Goal: Task Accomplishment & Management: Manage account settings

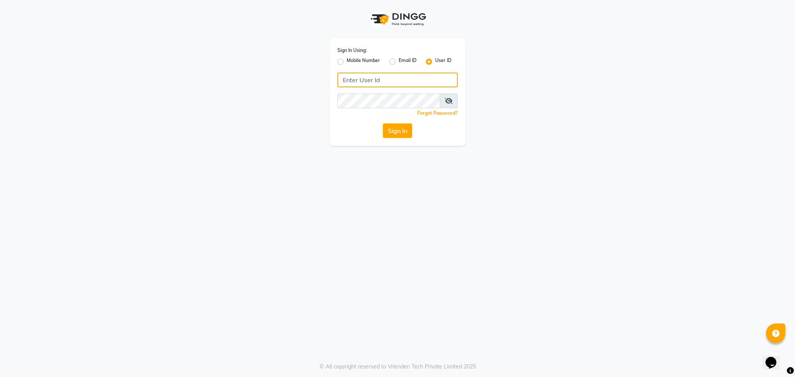
click at [369, 83] on input "Username" at bounding box center [397, 80] width 120 height 15
click at [363, 76] on input "se" at bounding box center [397, 80] width 120 height 15
type input "sevensalon"
click at [445, 101] on icon at bounding box center [449, 101] width 8 height 6
click at [445, 101] on span at bounding box center [449, 101] width 17 height 15
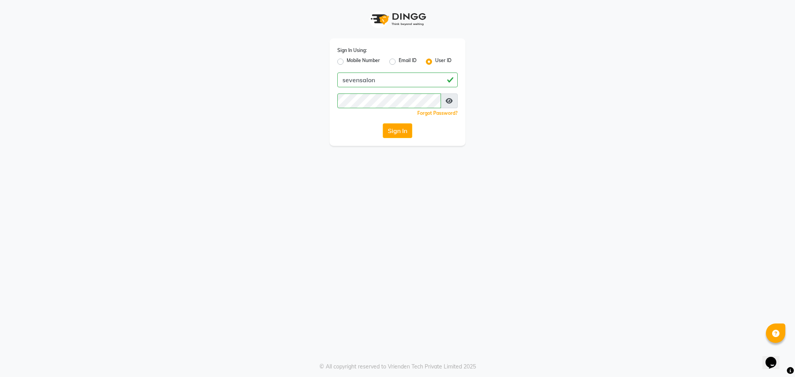
click at [450, 98] on icon at bounding box center [449, 101] width 7 height 6
click at [383, 123] on button "Sign In" at bounding box center [398, 130] width 30 height 15
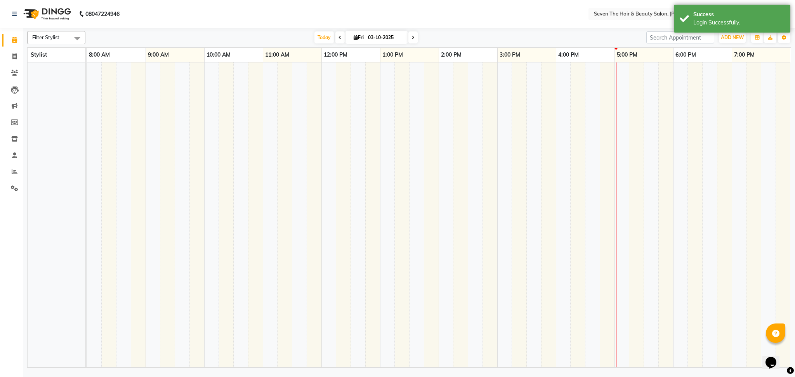
select select "en"
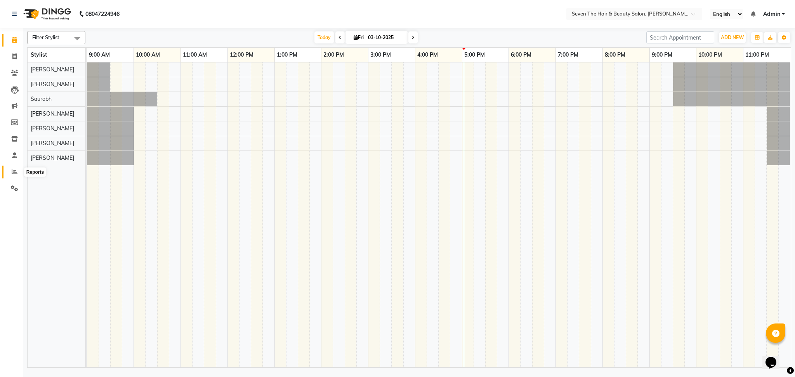
click at [8, 173] on span at bounding box center [15, 172] width 14 height 9
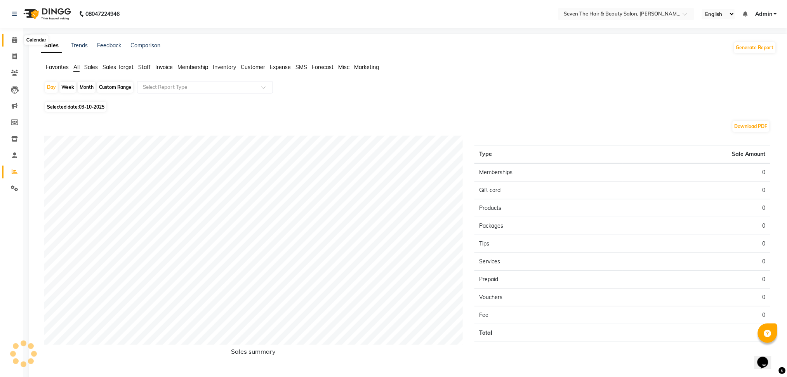
click at [12, 40] on icon at bounding box center [14, 40] width 5 height 6
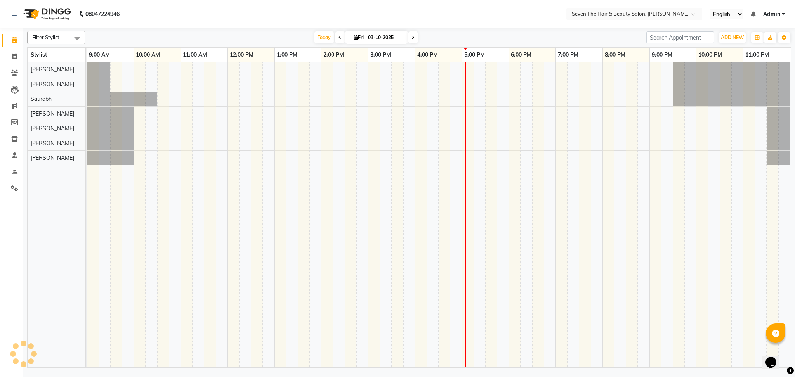
click at [771, 12] on span "Admin" at bounding box center [771, 14] width 17 height 8
click at [742, 52] on link "Sign out" at bounding box center [745, 53] width 71 height 12
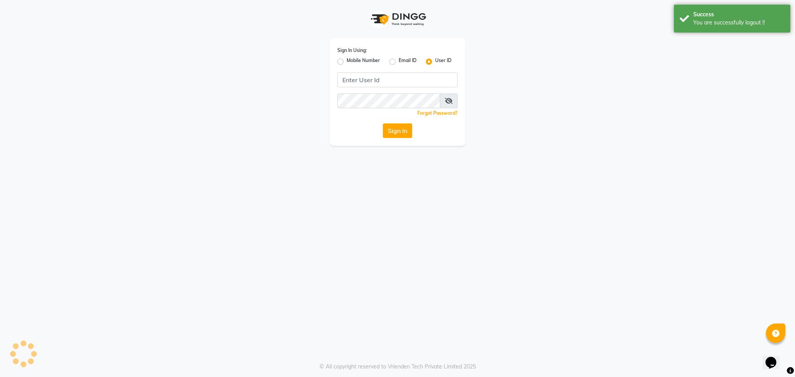
click at [399, 61] on label "Email ID" at bounding box center [408, 61] width 18 height 9
click at [399, 61] on input "Email ID" at bounding box center [401, 59] width 5 height 5
radio input "true"
radio input "false"
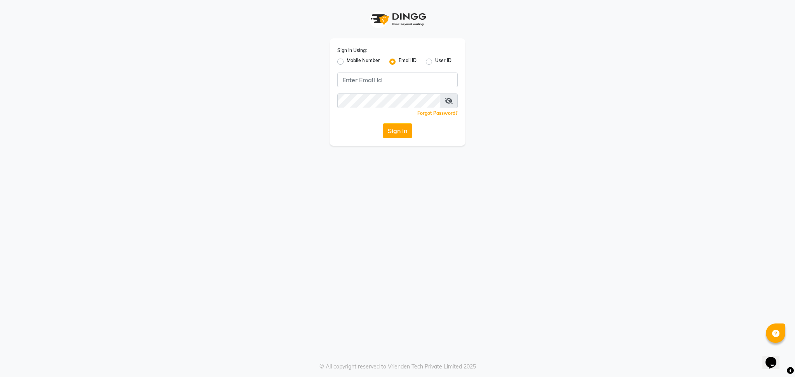
click at [380, 72] on div "Sign In Using: Mobile Number Email ID User ID Remember me Forgot Password? Sign…" at bounding box center [398, 92] width 136 height 108
click at [365, 84] on input "Username" at bounding box center [397, 80] width 120 height 15
type input "t"
click at [359, 78] on input "Username" at bounding box center [397, 80] width 120 height 15
type input "[EMAIL_ADDRESS][DOMAIN_NAME]"
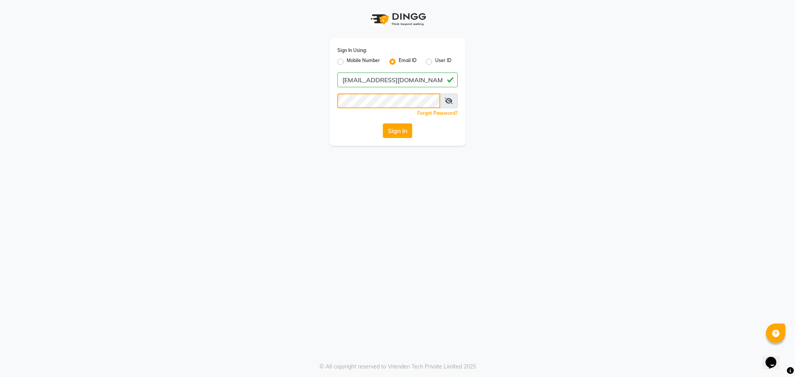
click at [383, 123] on button "Sign In" at bounding box center [398, 130] width 30 height 15
